Goal: Information Seeking & Learning: Learn about a topic

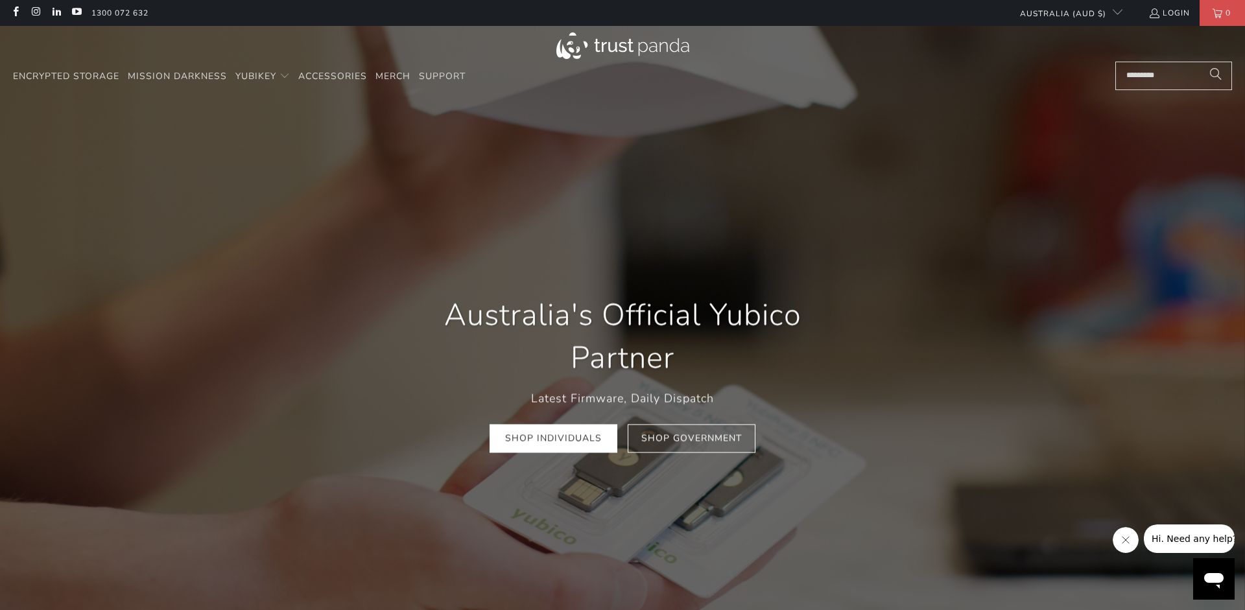
click at [535, 458] on div "Australia's Official Yubico Partner Latest Firmware, Daily Dispatch Shop Indivi…" at bounding box center [622, 374] width 467 height 198
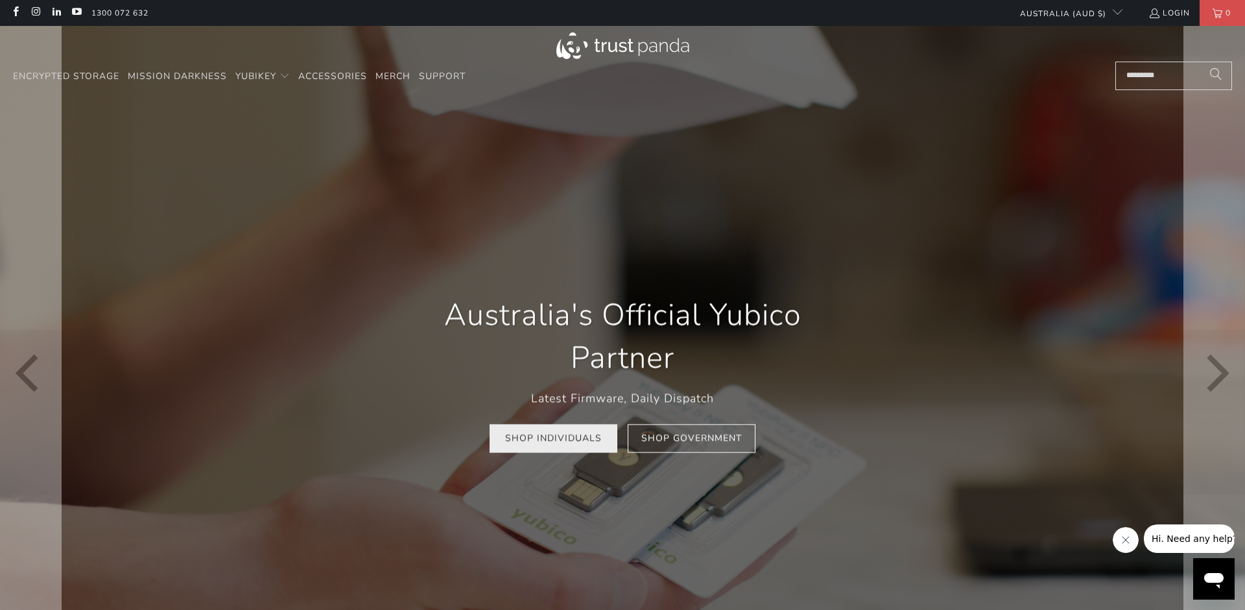
click at [574, 425] on link "Shop Individuals" at bounding box center [554, 438] width 128 height 29
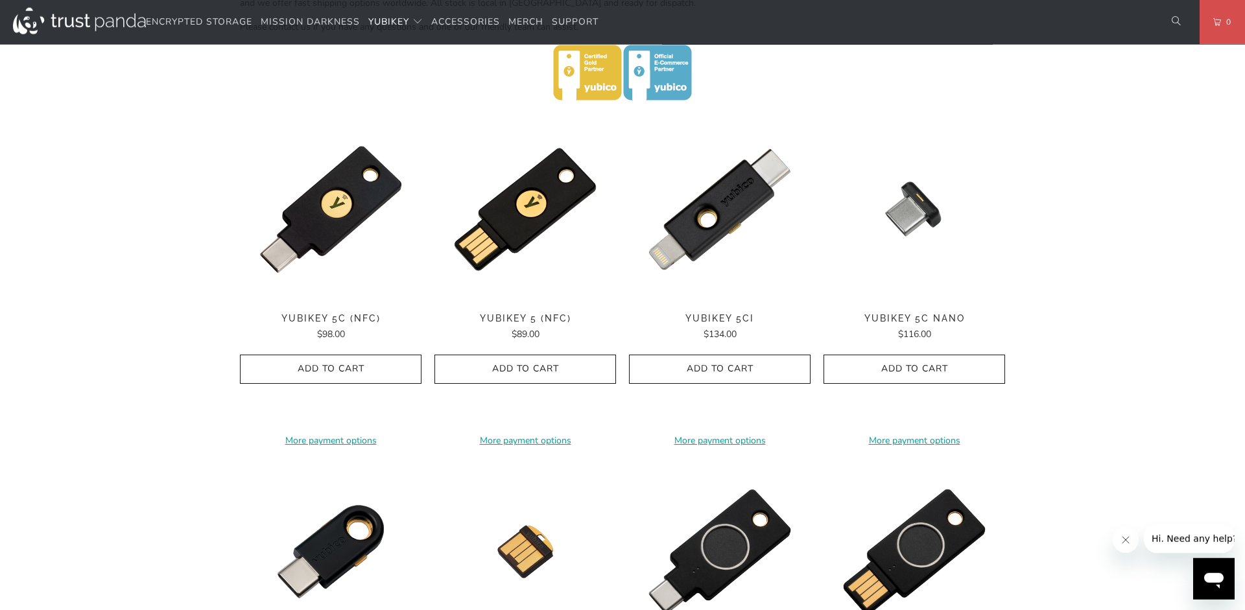
scroll to position [594, 0]
click at [553, 233] on img at bounding box center [525, 209] width 182 height 182
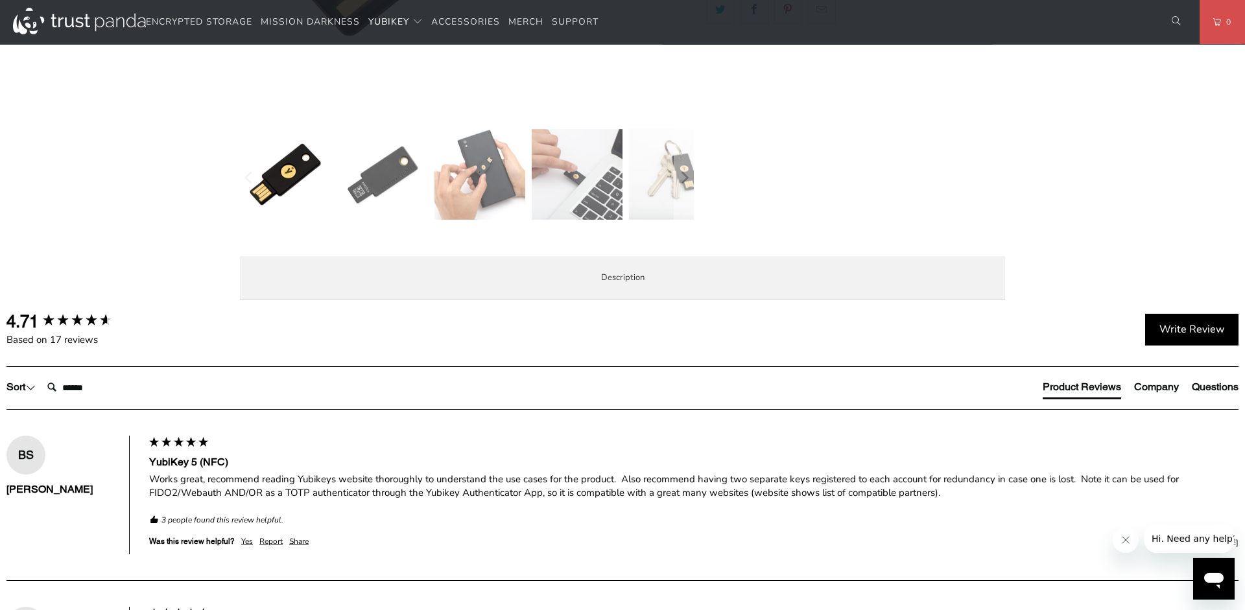
scroll to position [463, 0]
click at [0, 0] on span "Specifications" at bounding box center [0, 0] width 0 height 0
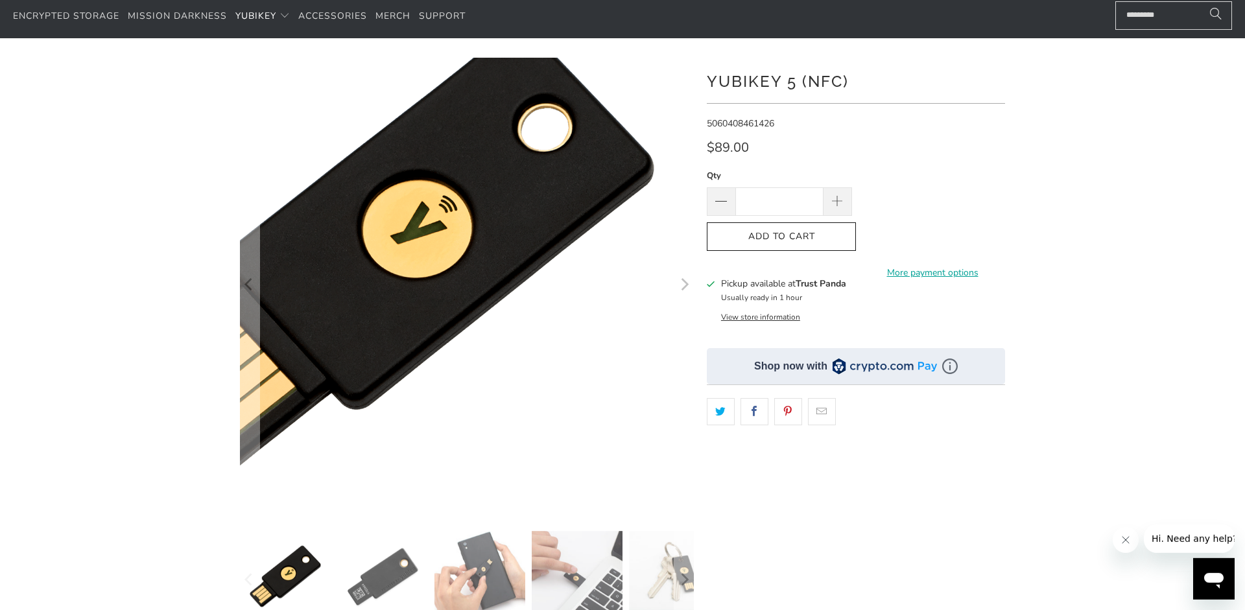
scroll to position [0, 0]
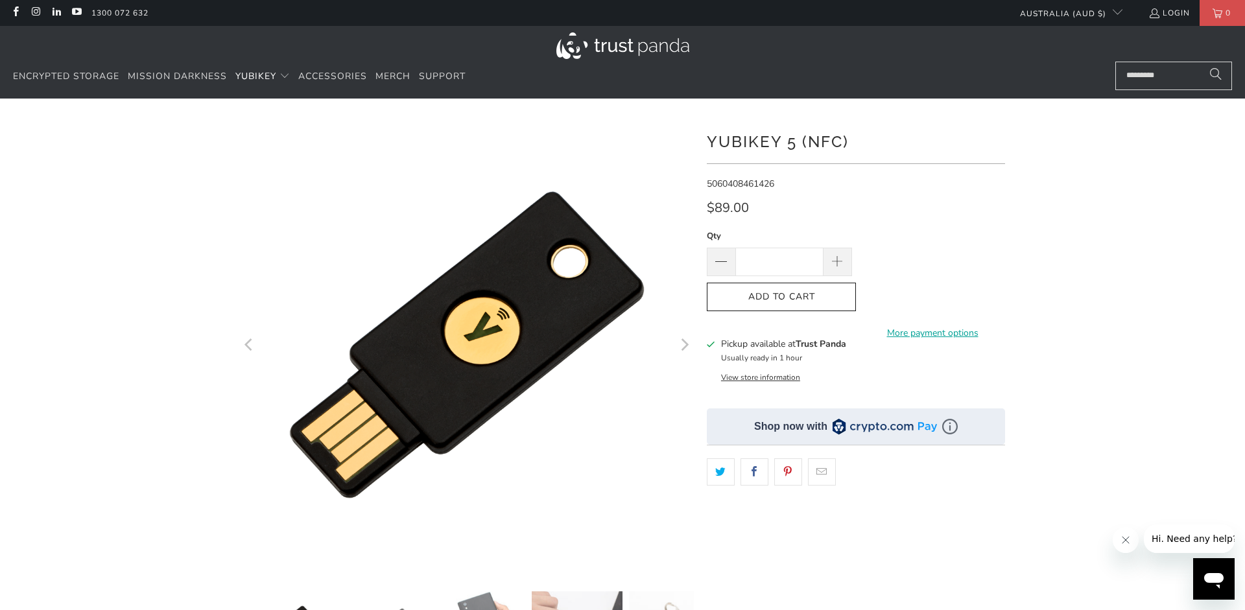
click at [1103, 337] on div at bounding box center [622, 445] width 1245 height 654
click at [452, 76] on span "Support" at bounding box center [442, 76] width 47 height 12
click at [392, 78] on span "Merch" at bounding box center [392, 76] width 35 height 12
click at [332, 82] on link "Accessories" at bounding box center [332, 77] width 69 height 30
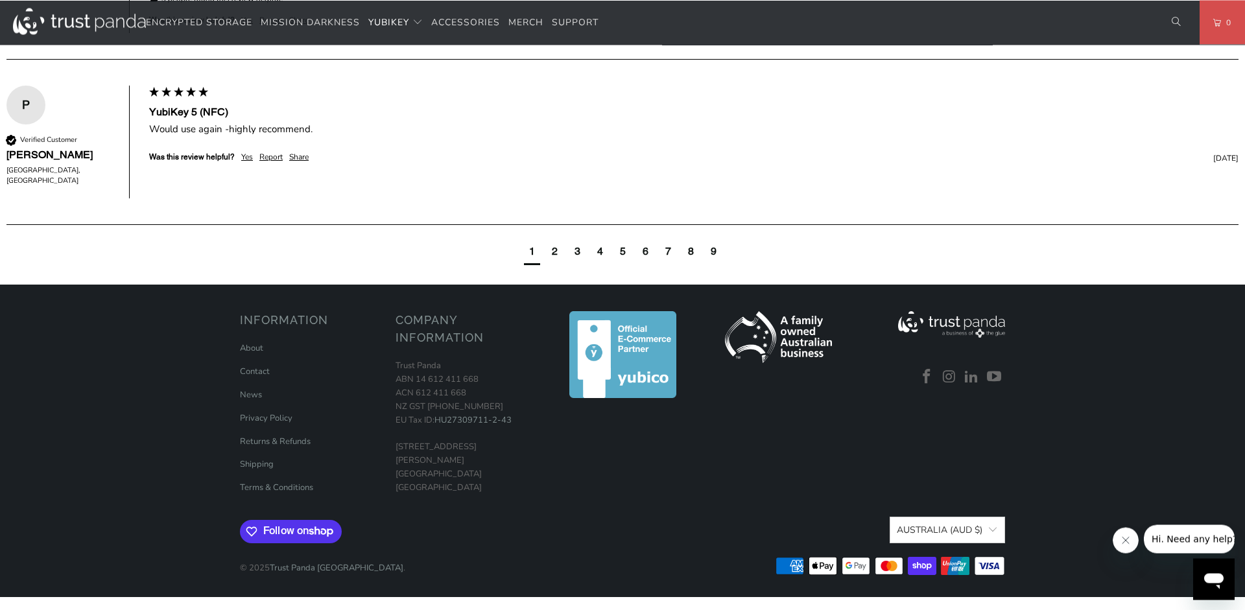
scroll to position [1521, 0]
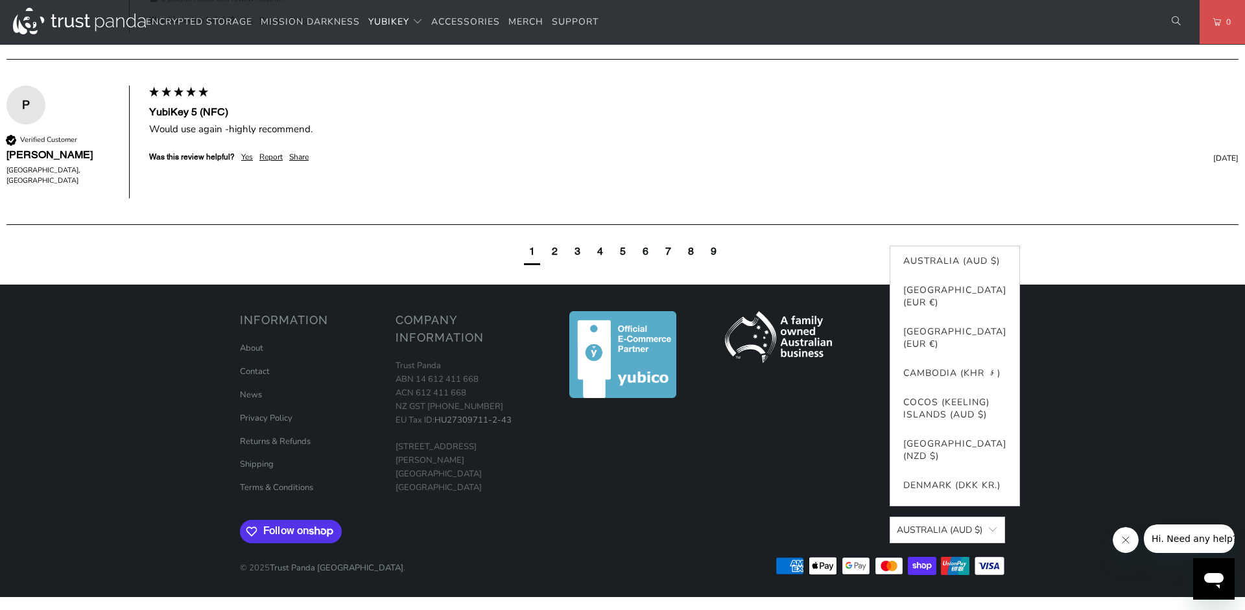
click at [994, 530] on span "button" at bounding box center [993, 530] width 10 height 10
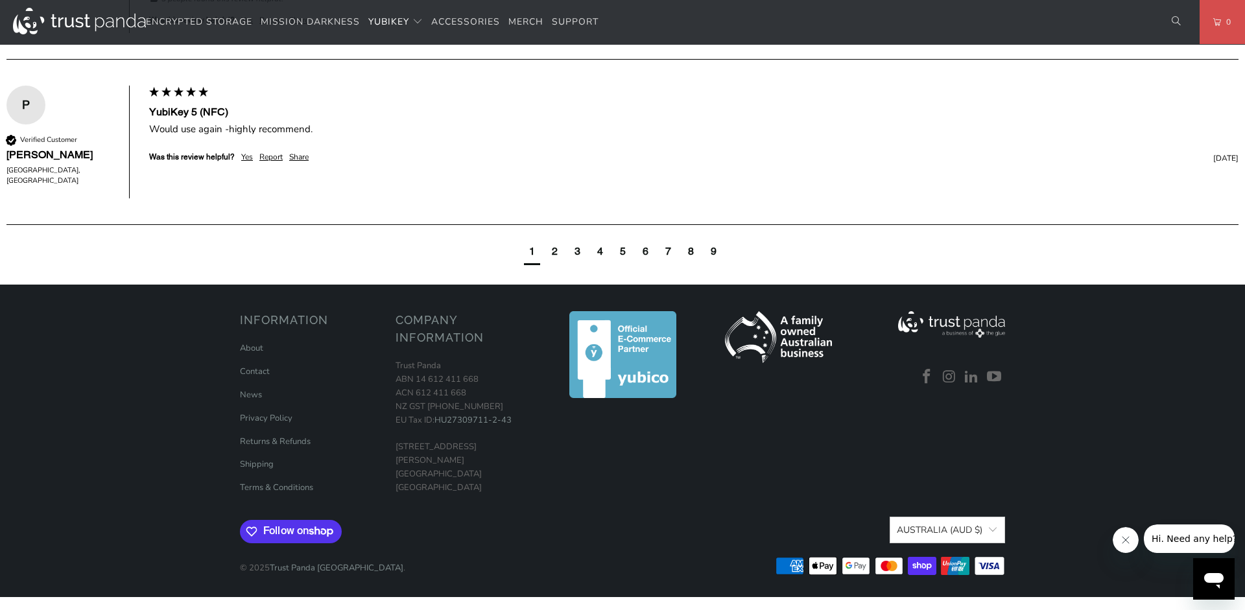
click at [1052, 504] on footer "Information About Contact News Privacy Policy Returns & Refunds Shipping Trust …" at bounding box center [622, 441] width 1245 height 313
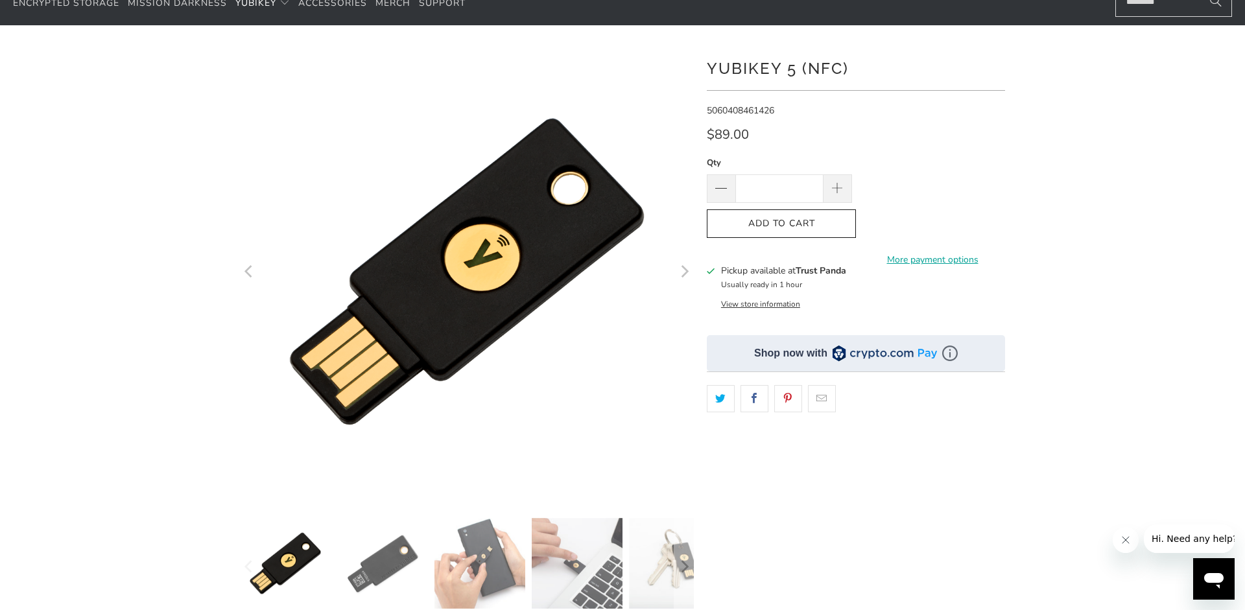
scroll to position [0, 0]
